Goal: Task Accomplishment & Management: Use online tool/utility

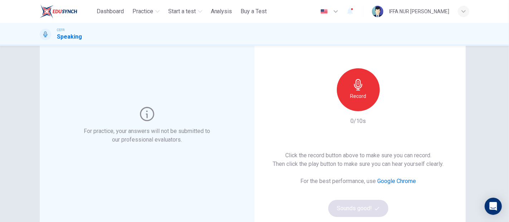
scroll to position [50, 0]
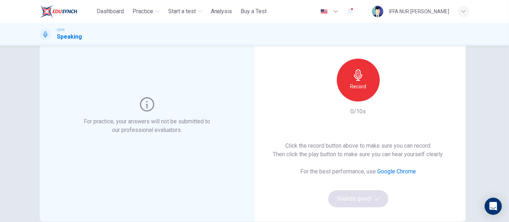
click at [369, 81] on div "Record" at bounding box center [358, 80] width 43 height 43
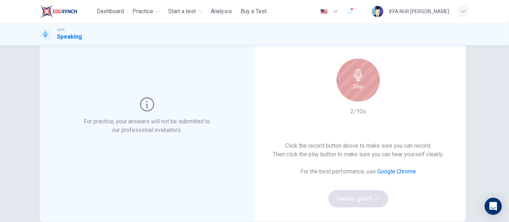
click at [369, 81] on div "Stop" at bounding box center [358, 80] width 43 height 43
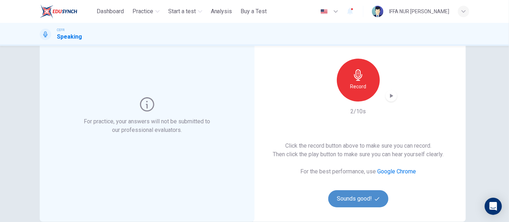
click at [368, 195] on button "Sounds good!" at bounding box center [358, 198] width 60 height 17
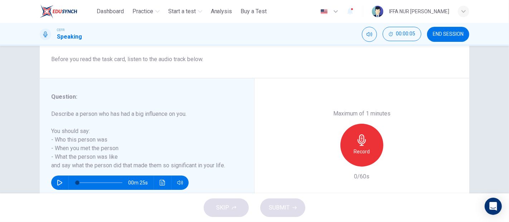
scroll to position [129, 0]
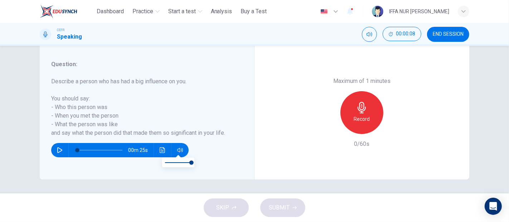
click at [165, 145] on button "Click to see the audio transcription" at bounding box center [162, 150] width 11 height 14
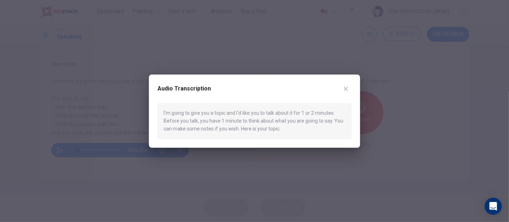
click at [350, 81] on div "Audio Transcription I'm going to give you a topic and I'd like you to talk abou…" at bounding box center [254, 110] width 211 height 73
click at [346, 91] on icon "button" at bounding box center [346, 89] width 6 height 6
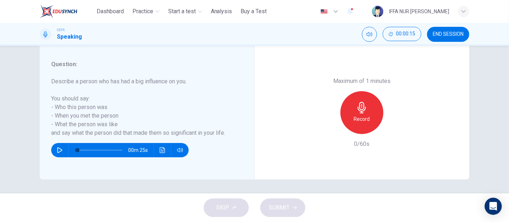
click at [347, 124] on div "Record" at bounding box center [361, 112] width 43 height 43
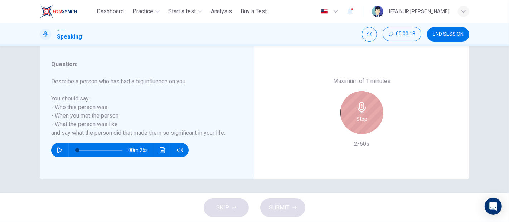
click at [347, 124] on div "Stop" at bounding box center [361, 112] width 43 height 43
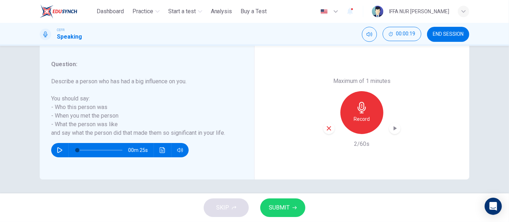
click at [276, 204] on span "SUBMIT" at bounding box center [279, 208] width 21 height 10
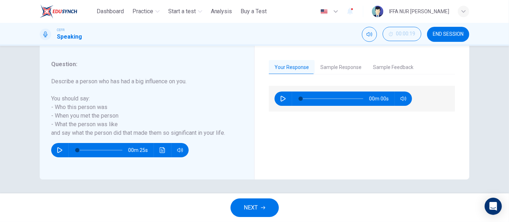
click at [338, 70] on button "Sample Response" at bounding box center [341, 67] width 53 height 15
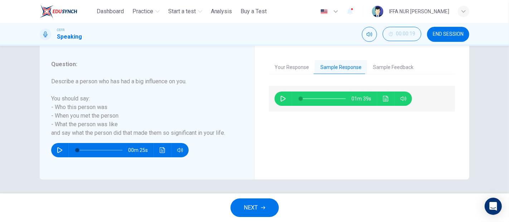
click at [387, 105] on div "01m 39s" at bounding box center [343, 99] width 137 height 14
click at [383, 102] on button "Click to see the audio transcription" at bounding box center [385, 99] width 11 height 14
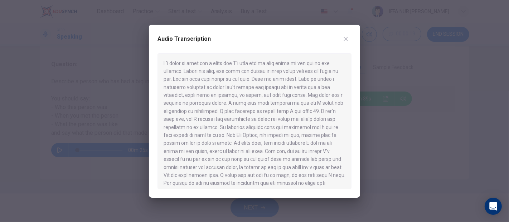
scroll to position [36, 0]
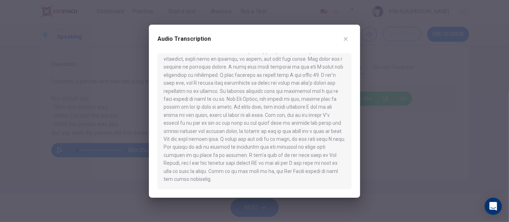
click at [348, 43] on button "button" at bounding box center [345, 38] width 11 height 11
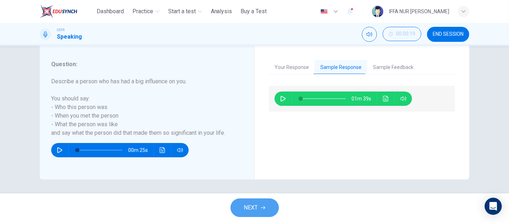
click at [267, 208] on button "NEXT" at bounding box center [255, 208] width 48 height 19
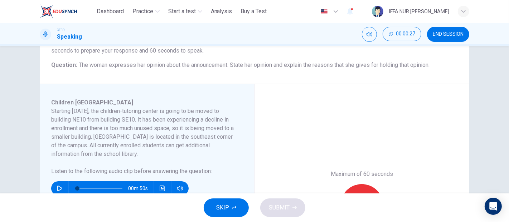
scroll to position [119, 0]
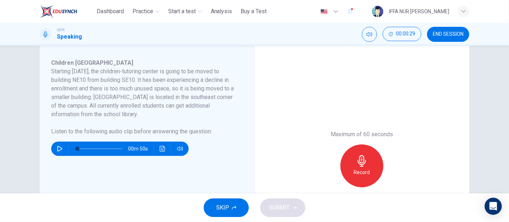
click at [229, 203] on button "SKIP" at bounding box center [226, 208] width 45 height 19
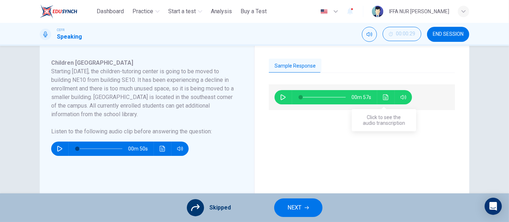
click at [381, 100] on button "Click to see the audio transcription" at bounding box center [385, 97] width 11 height 14
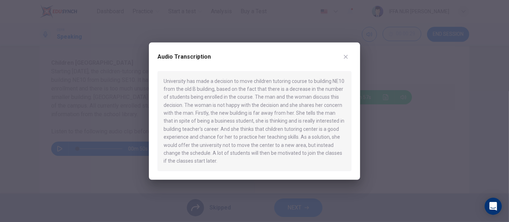
click at [347, 57] on icon "button" at bounding box center [346, 57] width 6 height 6
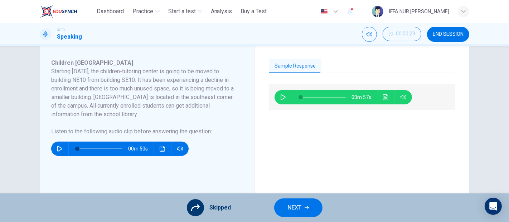
click at [289, 206] on span "NEXT" at bounding box center [295, 208] width 14 height 10
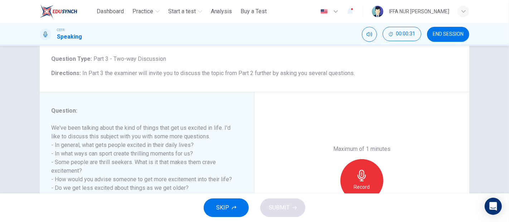
scroll to position [79, 0]
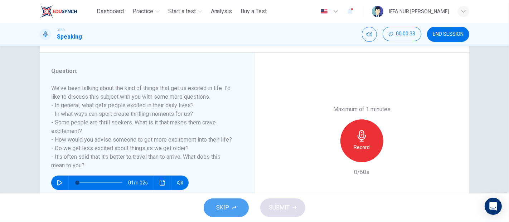
click at [238, 212] on button "SKIP" at bounding box center [226, 208] width 45 height 19
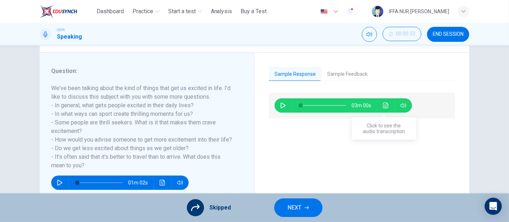
click at [383, 104] on icon "Click to see the audio transcription" at bounding box center [386, 106] width 6 height 6
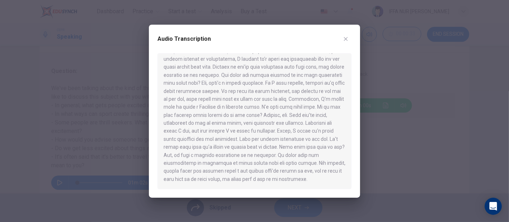
scroll to position [0, 0]
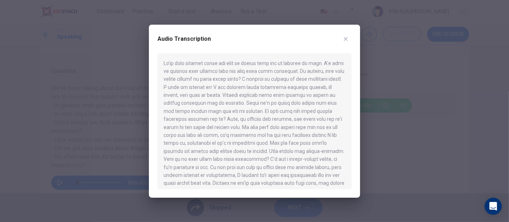
click at [347, 33] on button "button" at bounding box center [345, 38] width 11 height 11
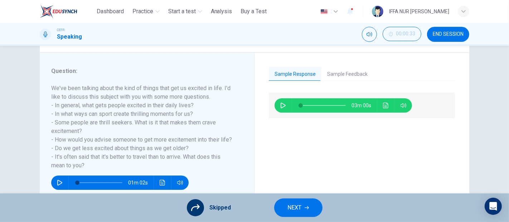
click at [290, 213] on span "NEXT" at bounding box center [295, 208] width 14 height 10
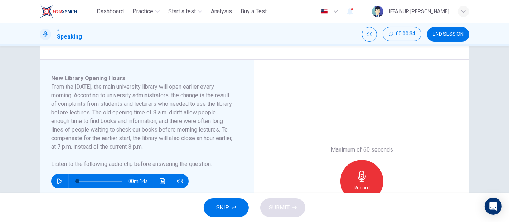
scroll to position [119, 0]
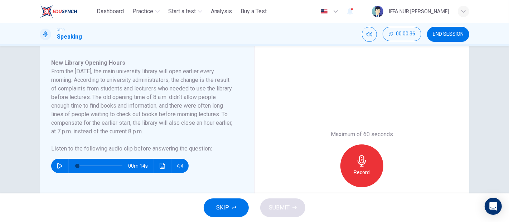
click at [236, 209] on button "SKIP" at bounding box center [226, 208] width 45 height 19
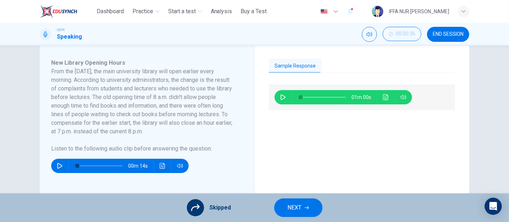
click at [286, 215] on button "NEXT" at bounding box center [298, 208] width 48 height 19
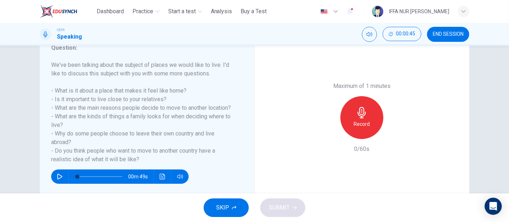
scroll to position [0, 0]
click at [238, 205] on button "SKIP" at bounding box center [226, 208] width 45 height 19
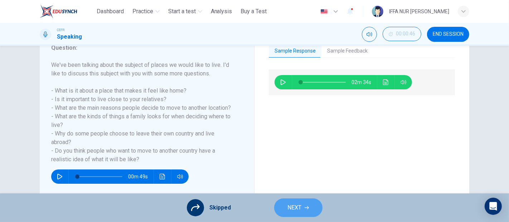
click at [307, 209] on icon "button" at bounding box center [307, 208] width 4 height 4
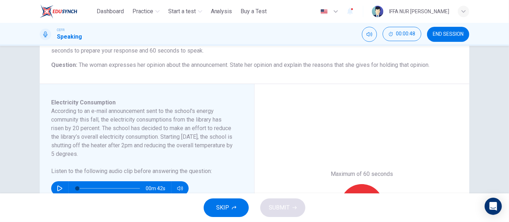
scroll to position [119, 0]
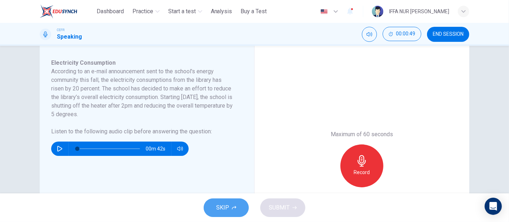
click at [242, 213] on button "SKIP" at bounding box center [226, 208] width 45 height 19
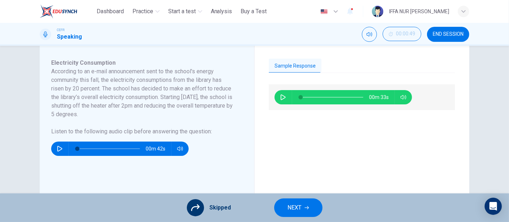
click at [301, 201] on button "NEXT" at bounding box center [298, 208] width 48 height 19
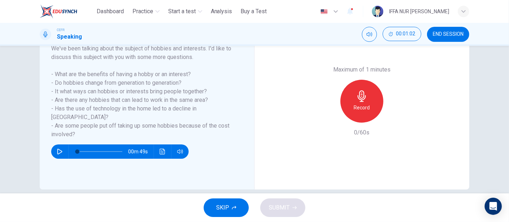
scroll to position [79, 0]
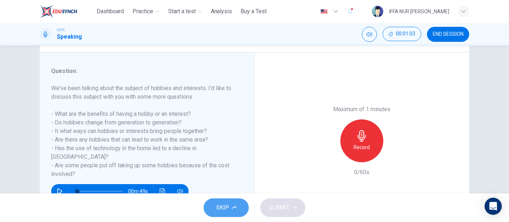
click at [231, 206] on button "SKIP" at bounding box center [226, 208] width 45 height 19
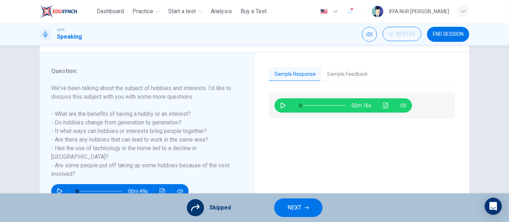
click at [285, 208] on button "NEXT" at bounding box center [298, 208] width 48 height 19
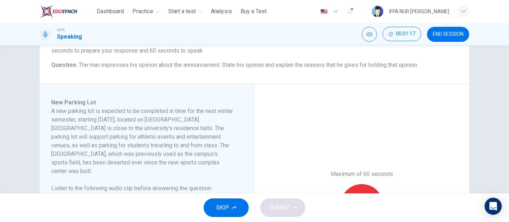
scroll to position [119, 0]
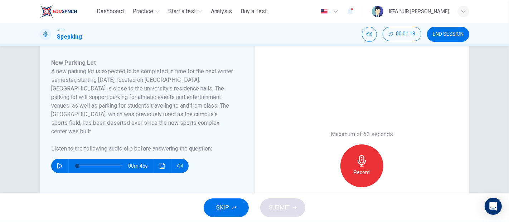
click at [231, 209] on button "SKIP" at bounding box center [226, 208] width 45 height 19
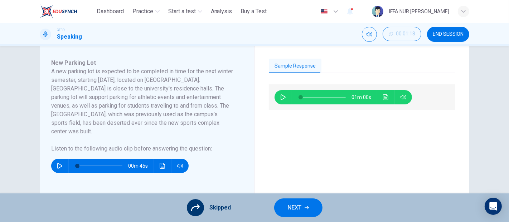
click at [296, 213] on button "NEXT" at bounding box center [298, 208] width 48 height 19
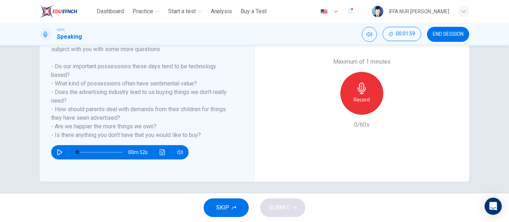
scroll to position [129, 0]
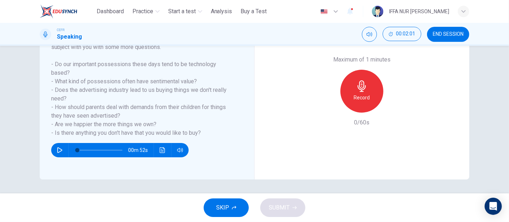
click at [222, 201] on button "SKIP" at bounding box center [226, 208] width 45 height 19
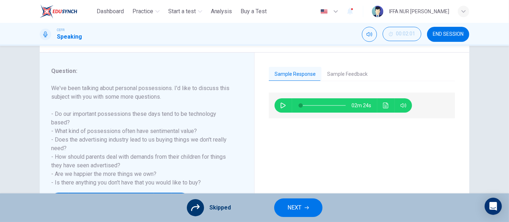
scroll to position [0, 0]
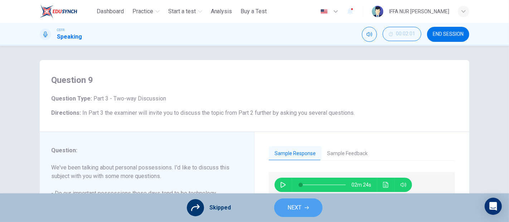
click at [298, 213] on button "NEXT" at bounding box center [298, 208] width 48 height 19
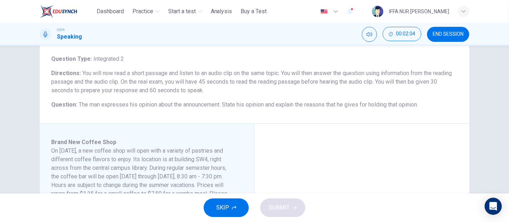
scroll to position [119, 0]
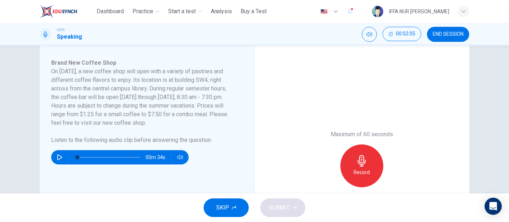
click at [235, 210] on icon "button" at bounding box center [234, 208] width 4 height 4
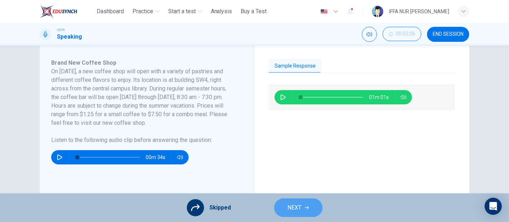
click at [297, 209] on span "NEXT" at bounding box center [295, 208] width 14 height 10
